Goal: Use online tool/utility: Utilize a website feature to perform a specific function

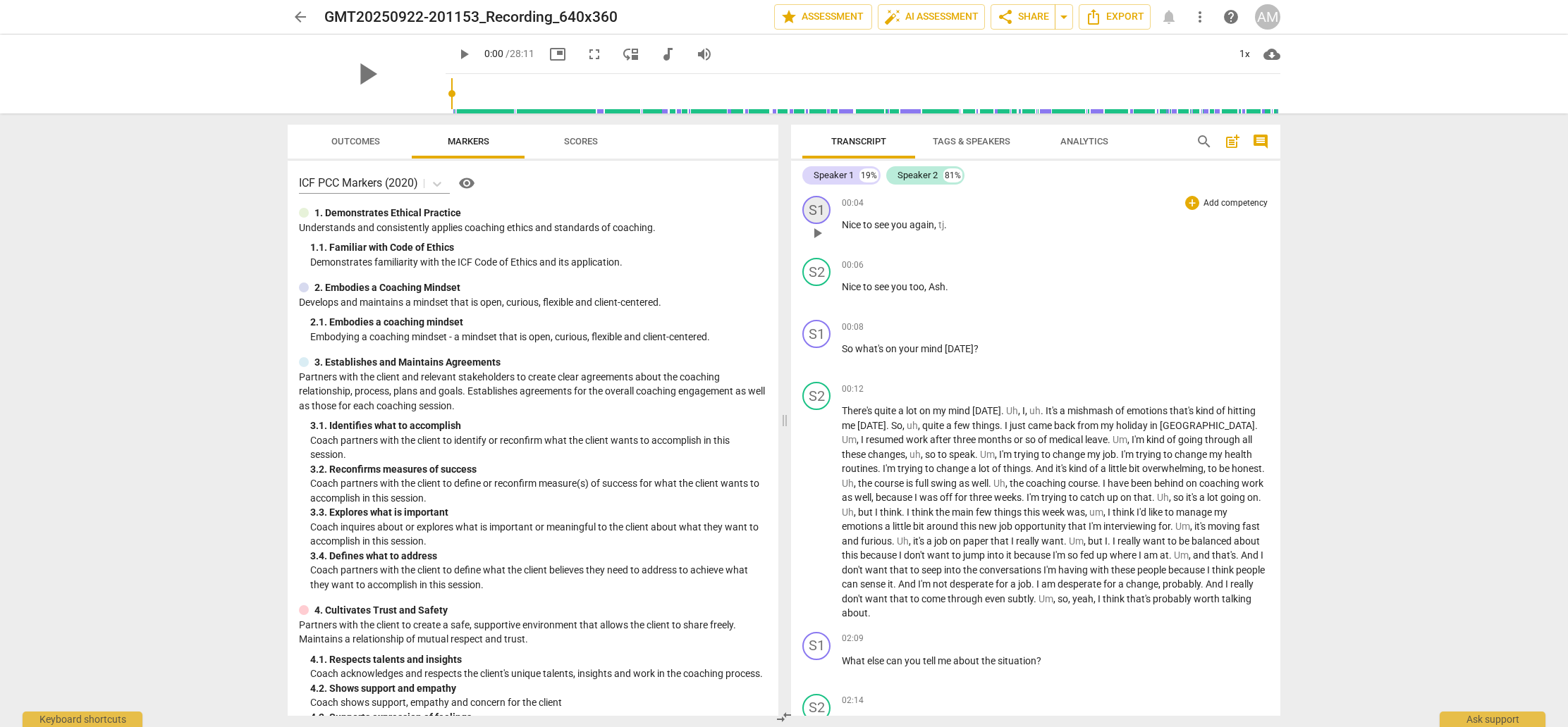
click at [818, 211] on div "S1" at bounding box center [816, 210] width 28 height 28
click at [842, 168] on div at bounding box center [784, 363] width 1568 height 727
click at [838, 172] on div "Speaker 1" at bounding box center [834, 175] width 40 height 14
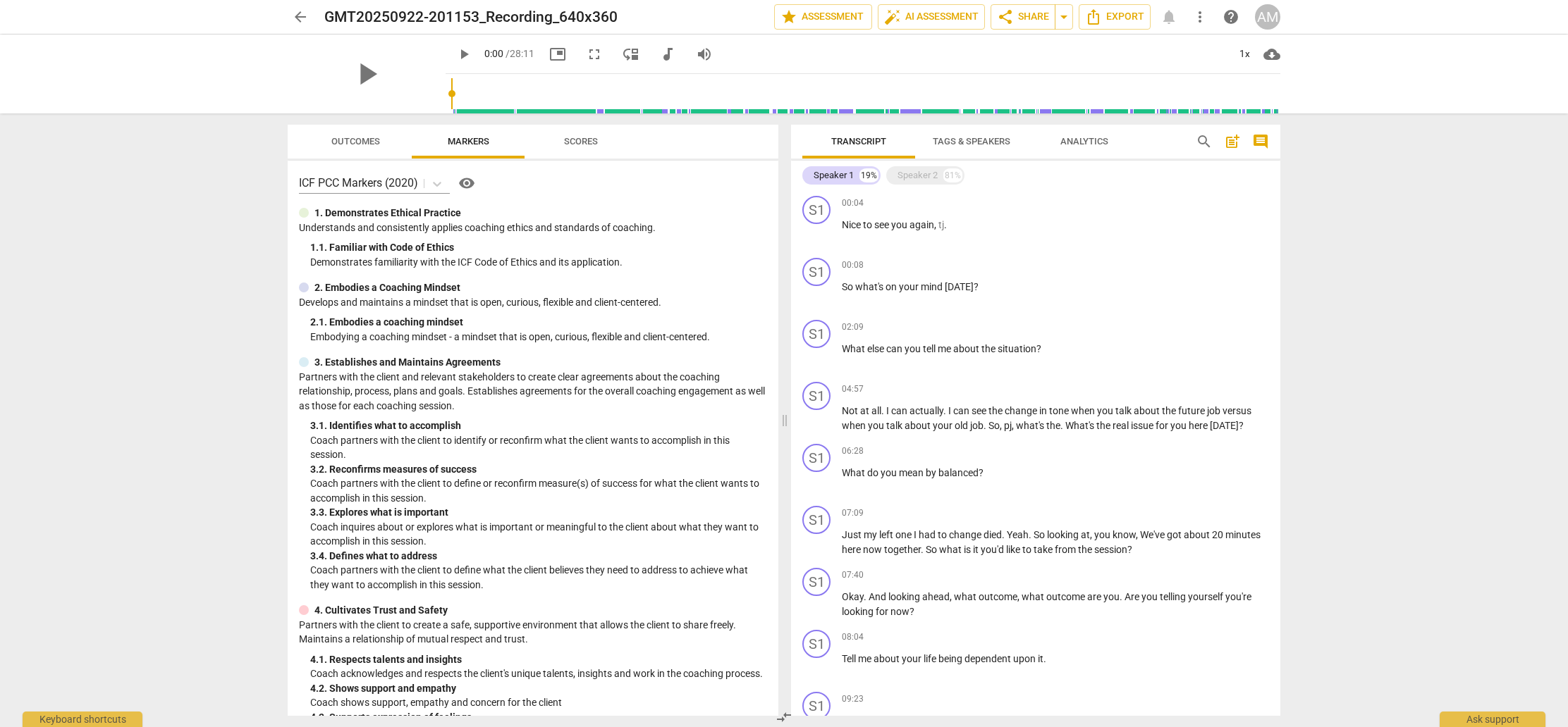
click at [996, 149] on span "Tags & Speakers" at bounding box center [971, 142] width 111 height 19
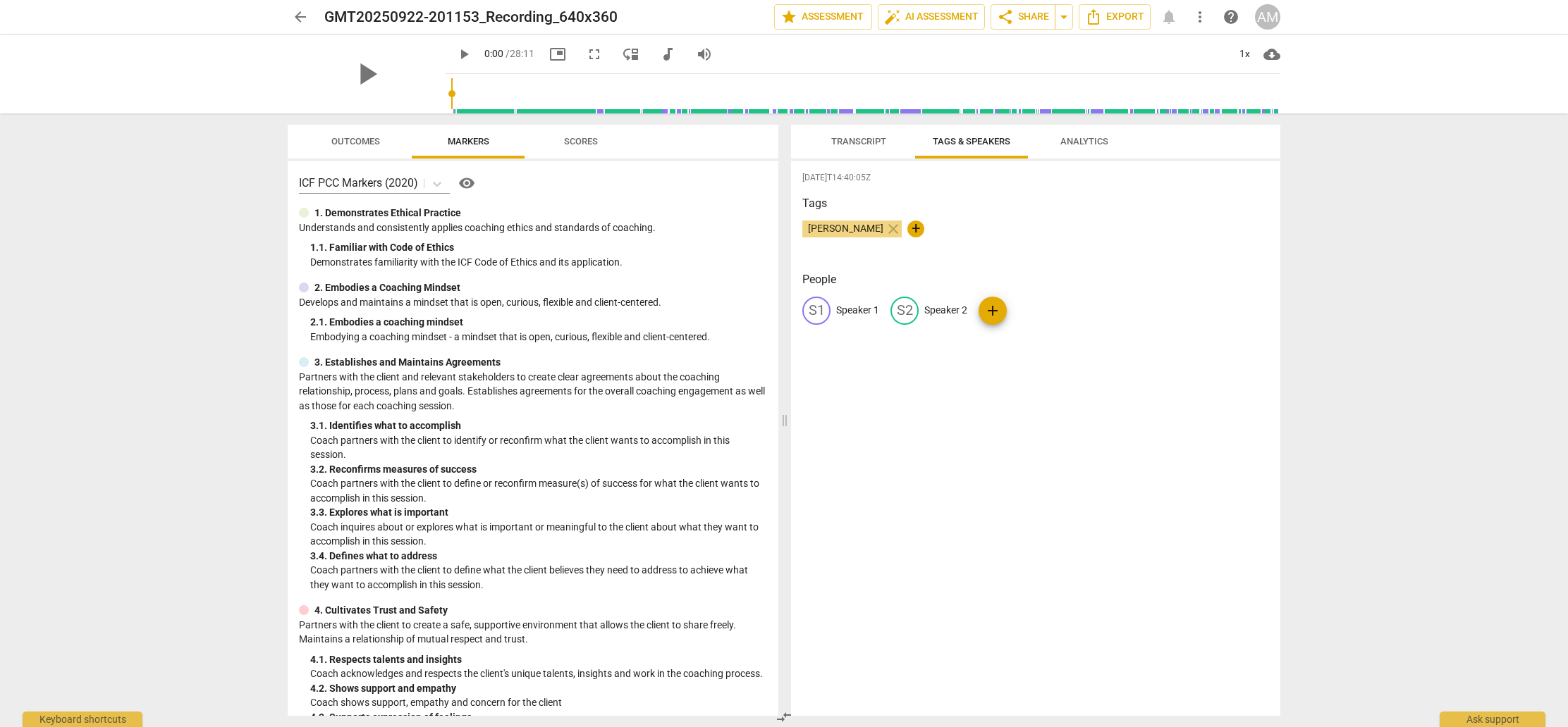
click at [851, 309] on p "Speaker 1" at bounding box center [858, 310] width 43 height 15
type input "Ash"
click at [1040, 309] on p "Speaker 2" at bounding box center [1038, 310] width 43 height 15
type input "TJ"
click at [860, 142] on span "Transcript" at bounding box center [859, 142] width 55 height 11
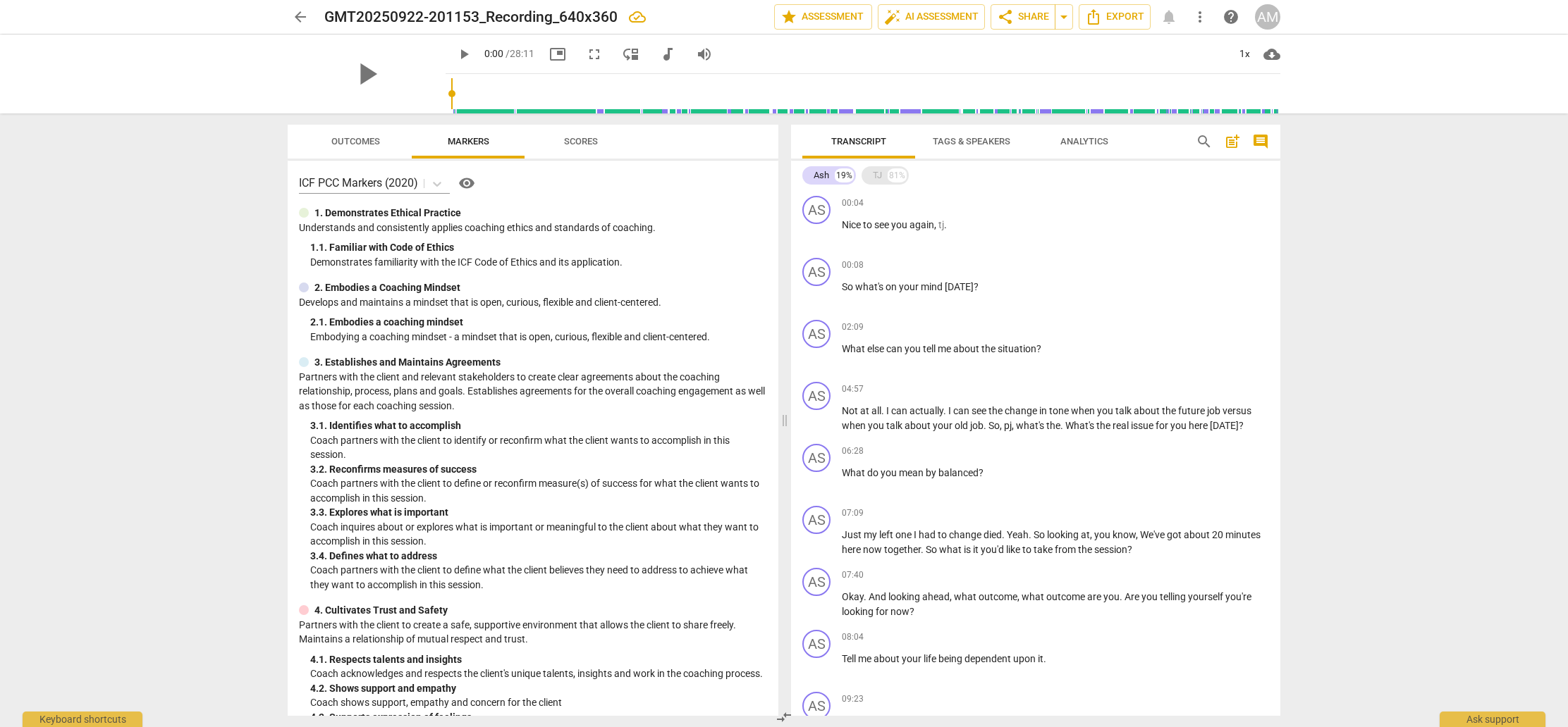
click at [885, 175] on div "TJ 81%" at bounding box center [885, 175] width 48 height 18
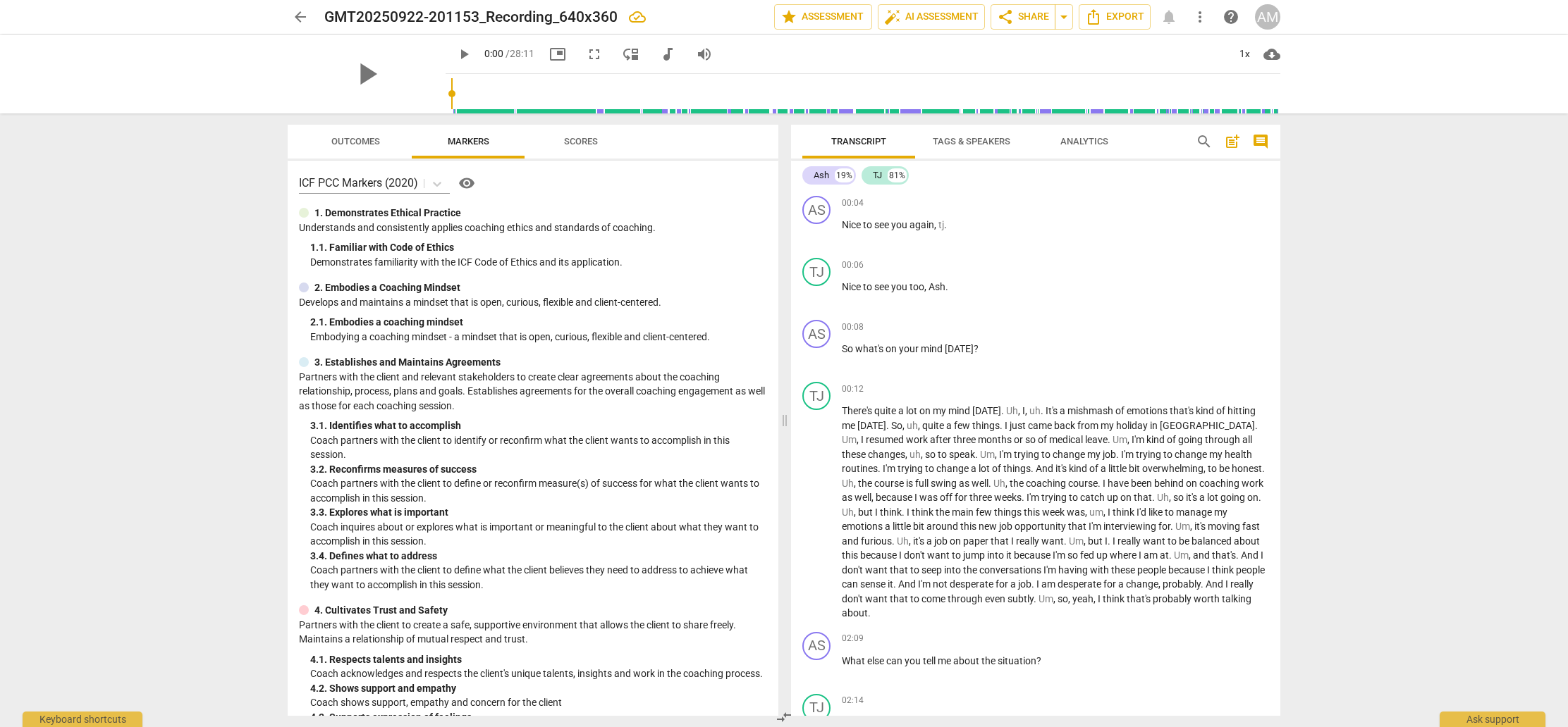
click at [1084, 135] on span "Analytics" at bounding box center [1084, 142] width 82 height 19
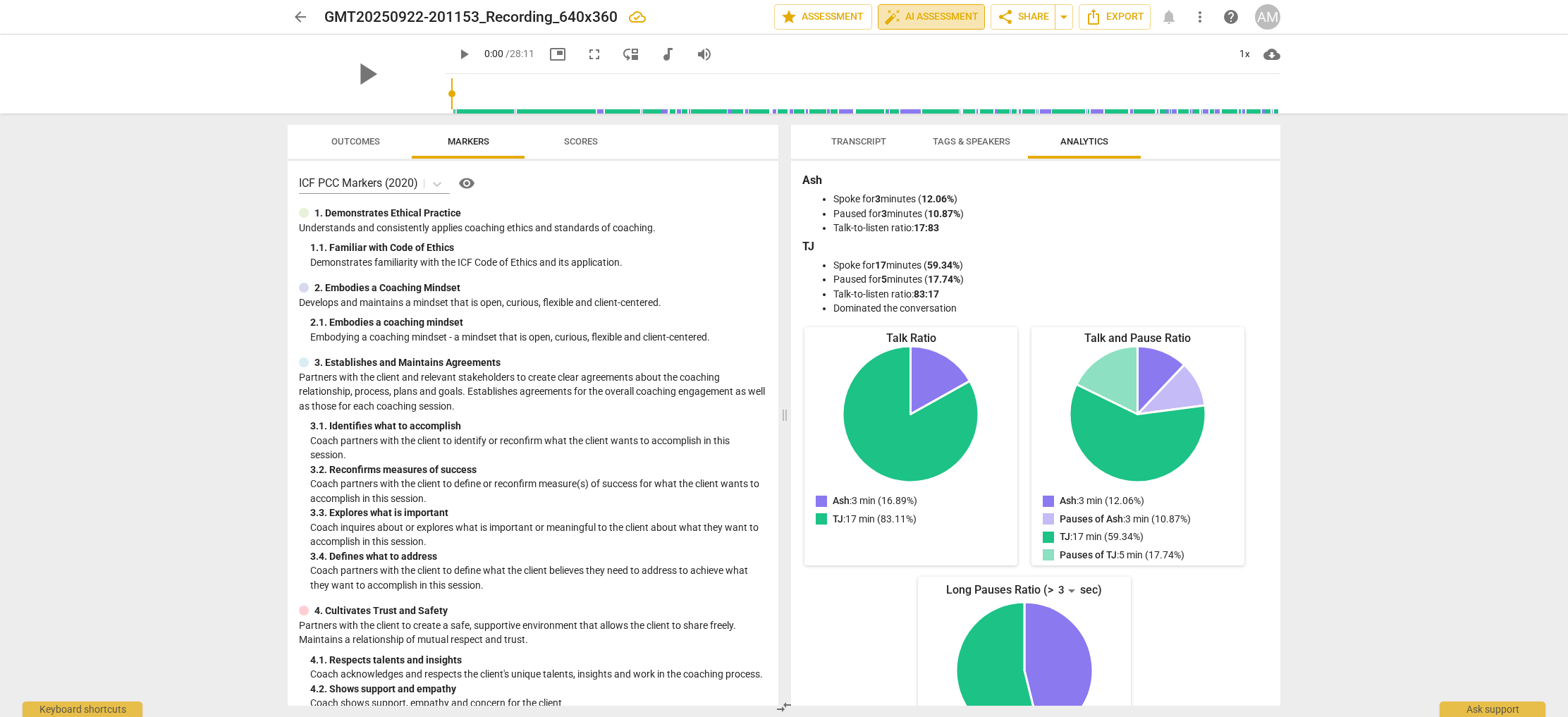
click at [920, 21] on span "auto_fix_high AI Assessment" at bounding box center [931, 17] width 94 height 17
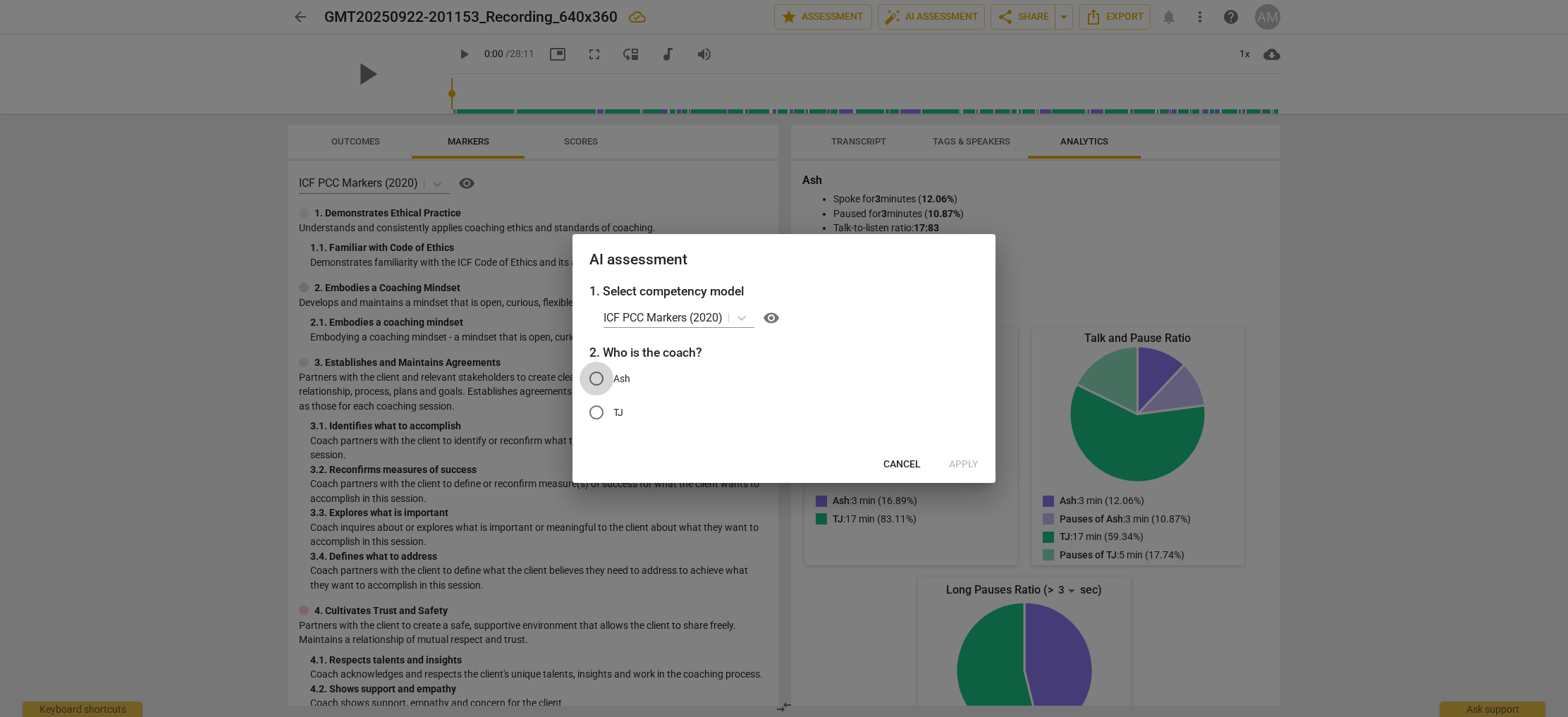
click at [595, 377] on input "Ash" at bounding box center [596, 378] width 34 height 34
radio input "true"
click at [956, 463] on span "Apply" at bounding box center [963, 464] width 30 height 14
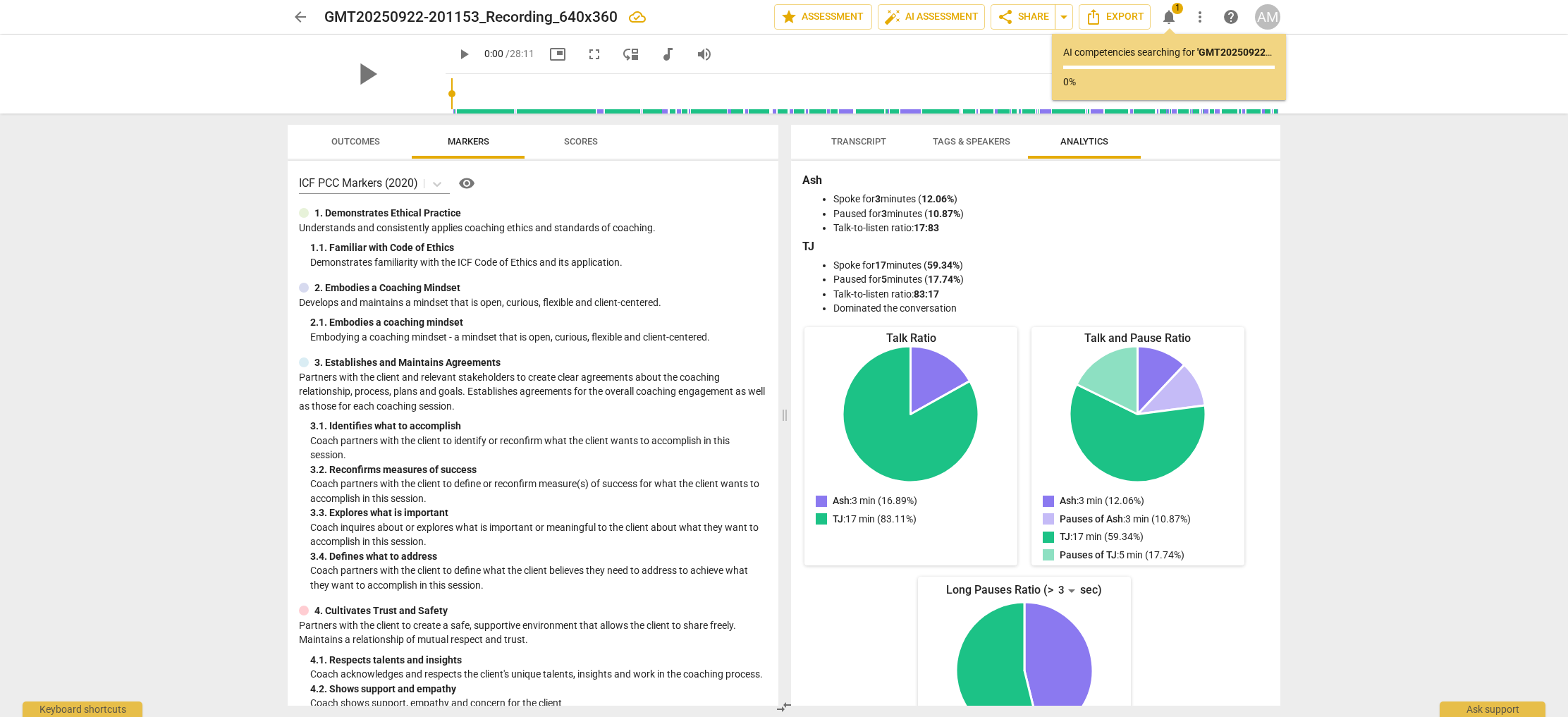
click at [371, 142] on span "Outcomes" at bounding box center [355, 142] width 48 height 11
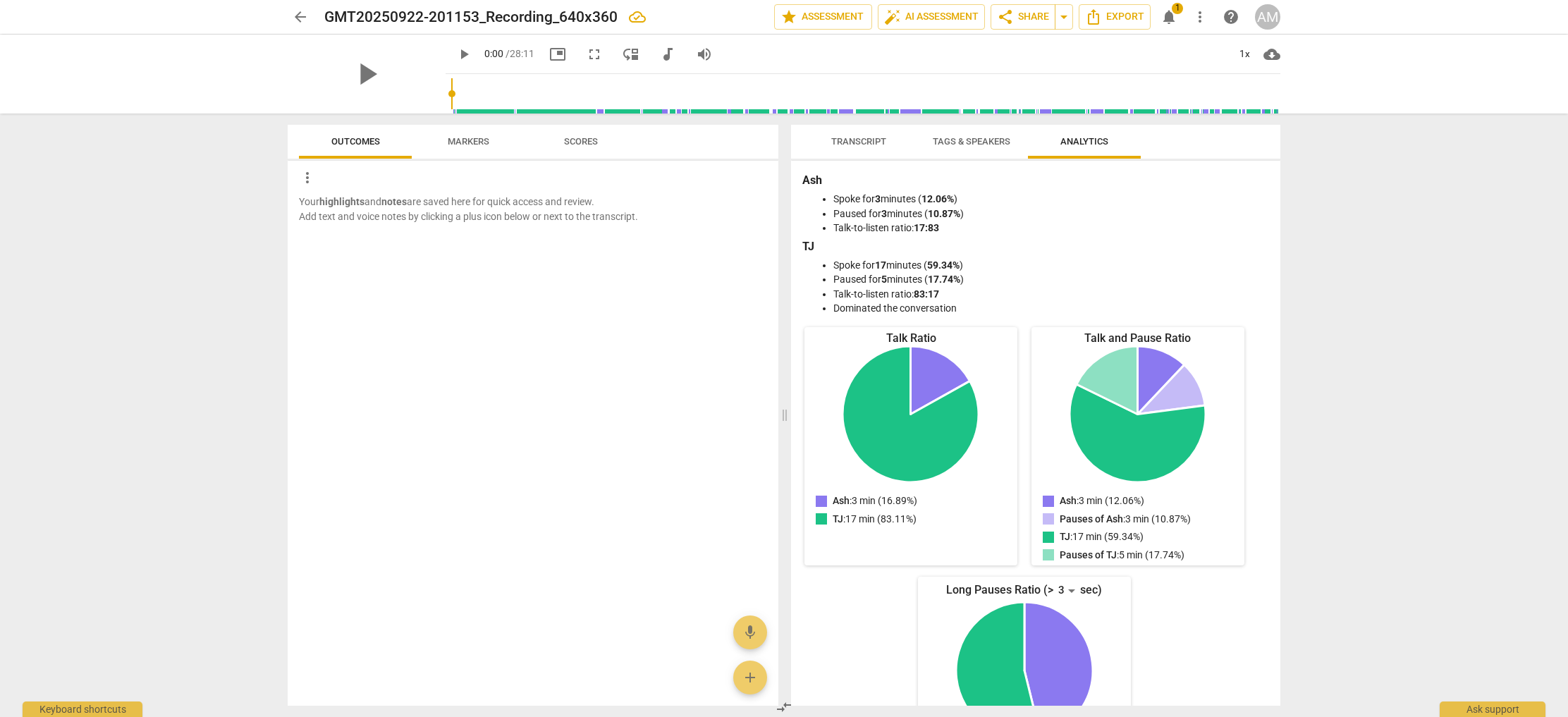
click at [461, 138] on span "Markers" at bounding box center [468, 142] width 41 height 11
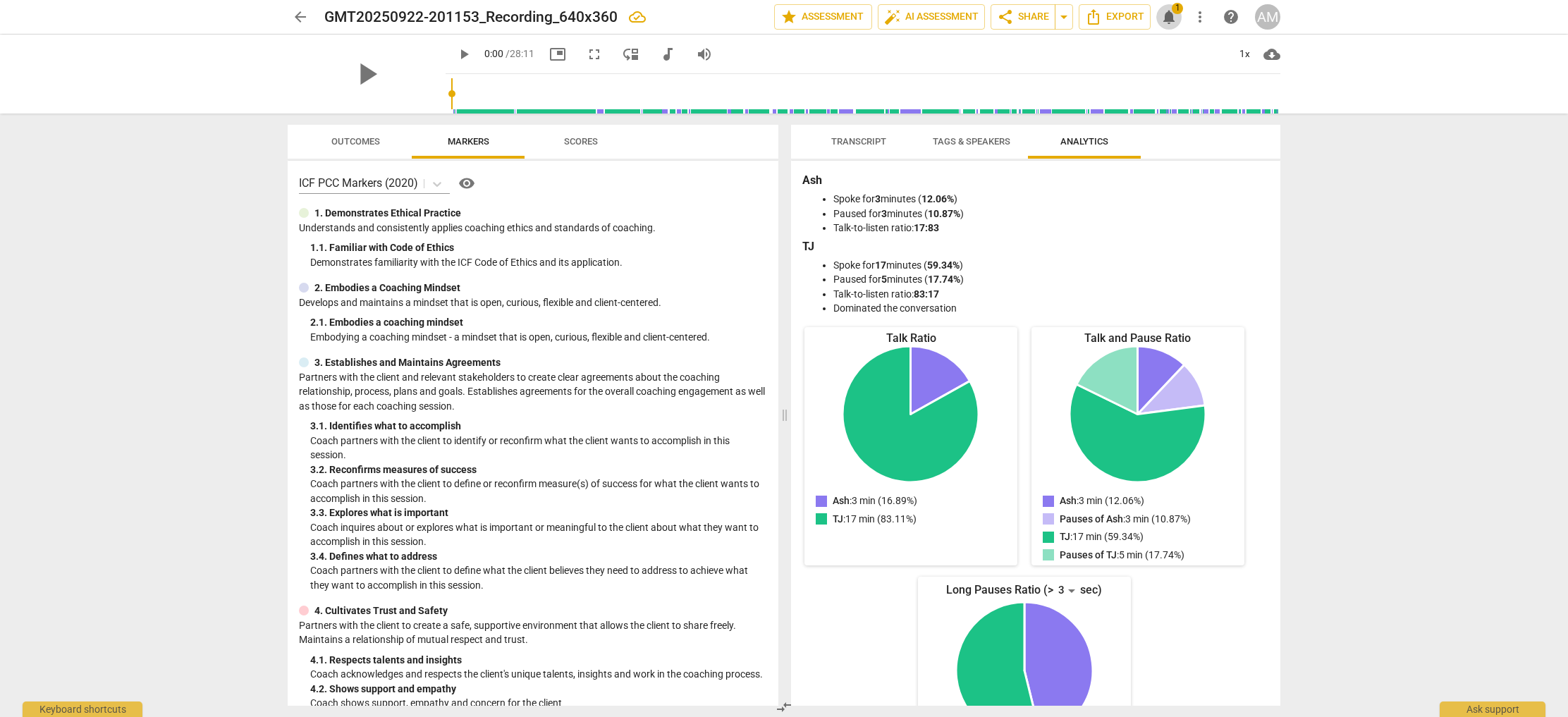
click at [1166, 12] on span "notifications" at bounding box center [1169, 17] width 17 height 17
